Goal: Task Accomplishment & Management: Manage account settings

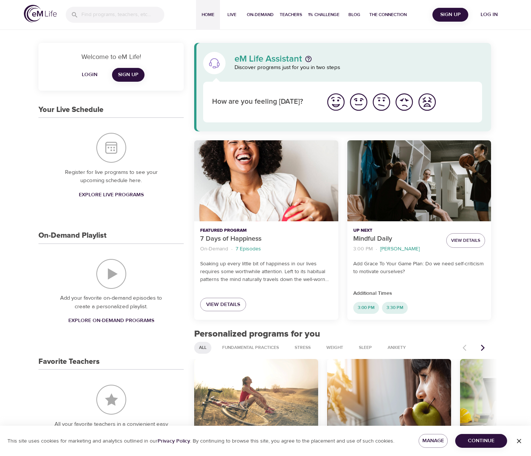
click at [336, 103] on img "I'm feeling great" at bounding box center [335, 102] width 21 height 21
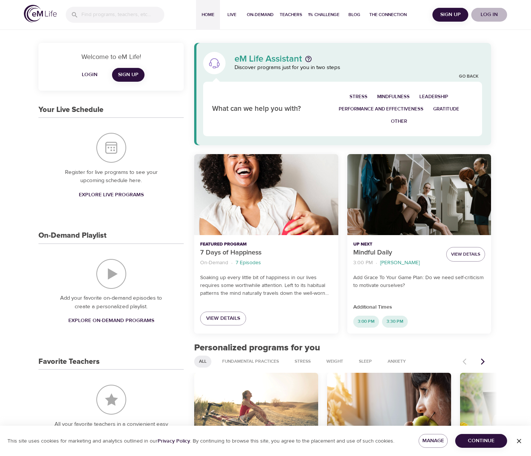
click at [484, 13] on span "Log in" at bounding box center [489, 14] width 30 height 9
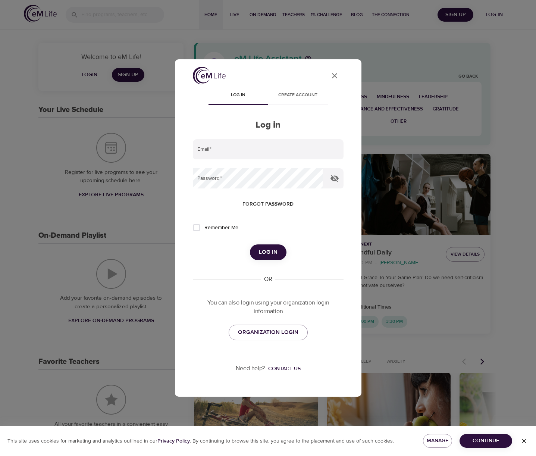
type input "[EMAIL_ADDRESS][DOMAIN_NAME]"
click at [262, 255] on span "Log in" at bounding box center [268, 252] width 19 height 10
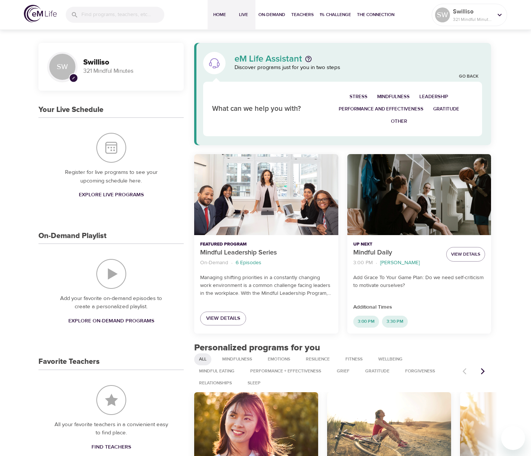
click at [244, 13] on span "Live" at bounding box center [243, 15] width 18 height 8
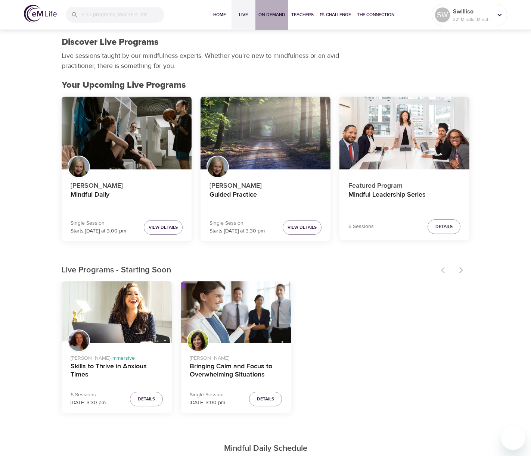
click at [263, 15] on span "On-Demand" at bounding box center [271, 15] width 27 height 8
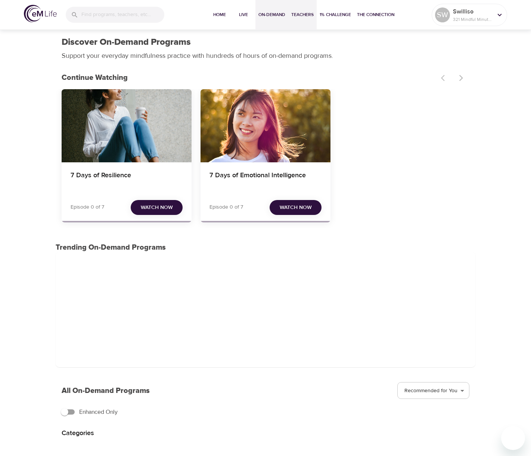
click at [306, 16] on span "Teachers" at bounding box center [302, 15] width 22 height 8
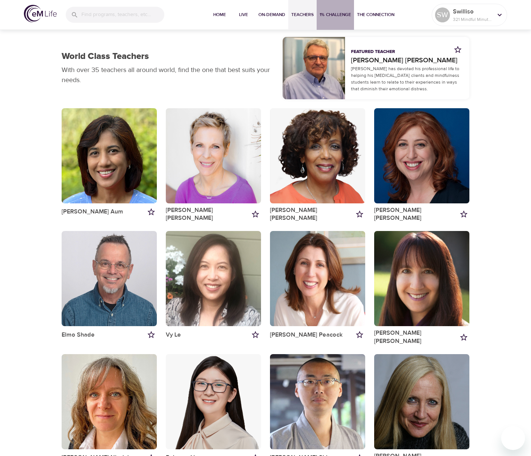
click at [337, 15] on span "1% Challenge" at bounding box center [334, 15] width 31 height 8
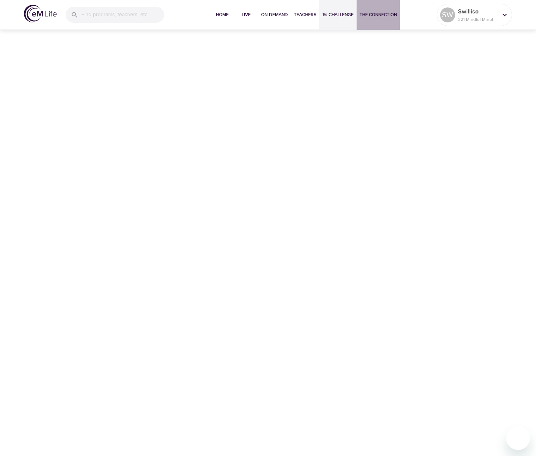
click at [370, 16] on span "The Connection" at bounding box center [378, 15] width 37 height 8
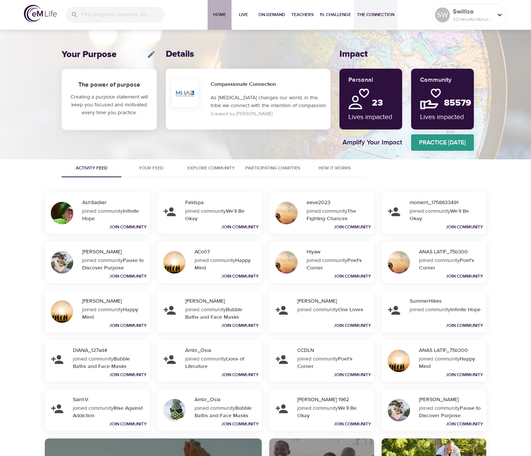
click at [218, 15] on span "Home" at bounding box center [219, 15] width 18 height 8
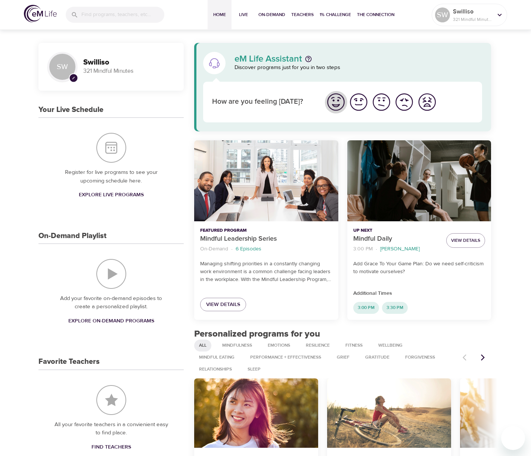
click at [335, 101] on img "I'm feeling great" at bounding box center [335, 102] width 21 height 21
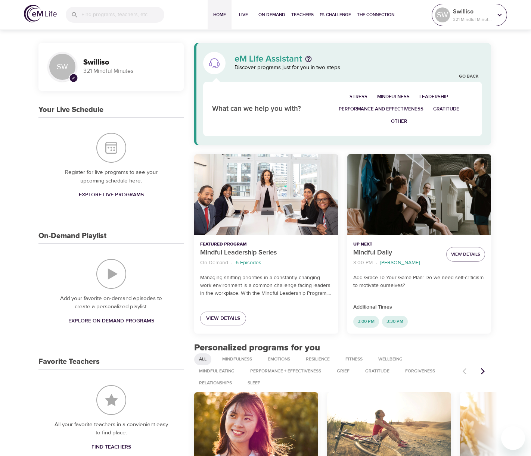
click at [496, 15] on icon at bounding box center [499, 15] width 8 height 8
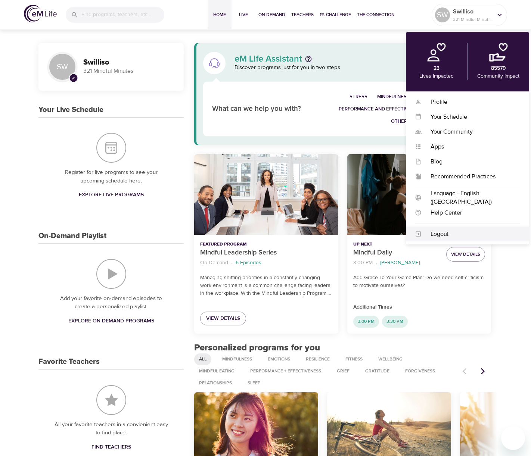
click at [441, 234] on div "Logout" at bounding box center [470, 234] width 99 height 9
